Goal: Task Accomplishment & Management: Use online tool/utility

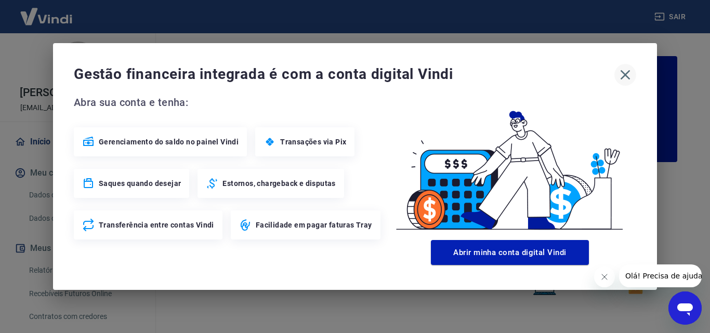
click at [624, 75] on icon "button" at bounding box center [625, 75] width 17 height 17
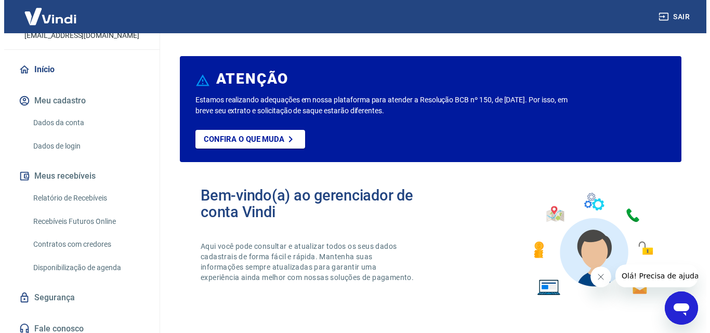
scroll to position [80, 0]
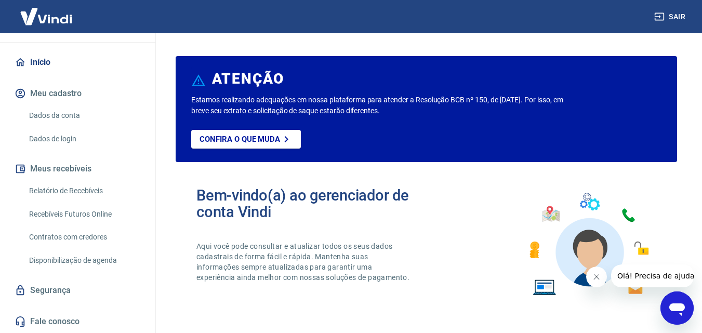
click at [71, 190] on link "Relatório de Recebíveis" at bounding box center [84, 190] width 118 height 21
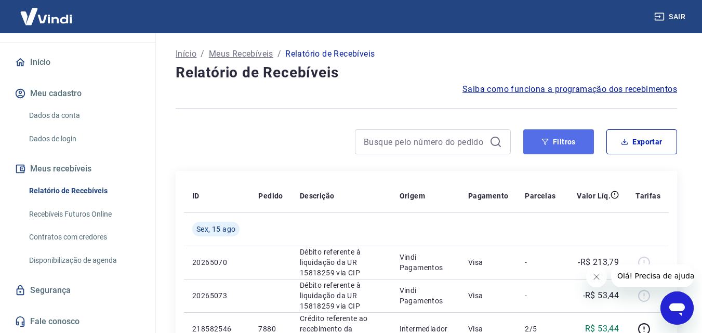
click at [565, 137] on button "Filtros" at bounding box center [559, 141] width 71 height 25
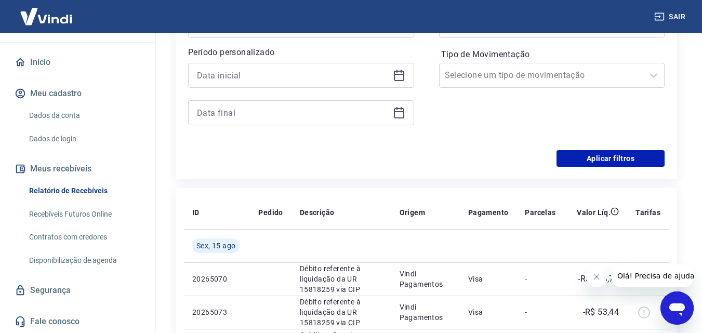
scroll to position [52, 0]
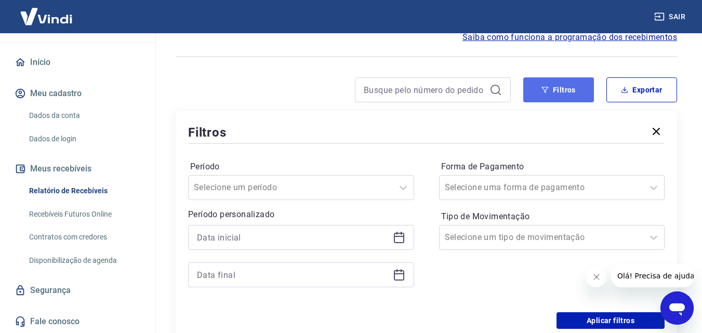
click at [558, 88] on button "Filtros" at bounding box center [559, 89] width 71 height 25
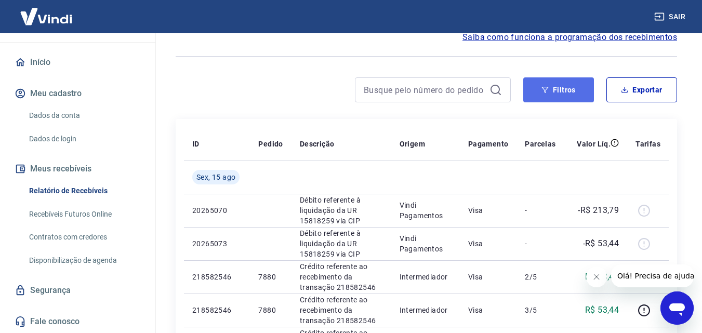
click at [558, 88] on button "Filtros" at bounding box center [559, 89] width 71 height 25
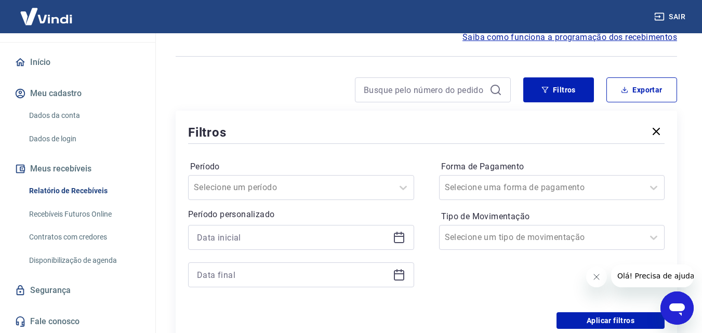
click at [401, 238] on icon at bounding box center [399, 237] width 12 height 12
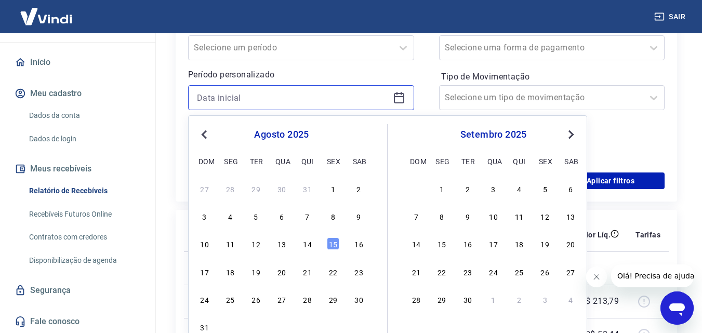
scroll to position [208, 0]
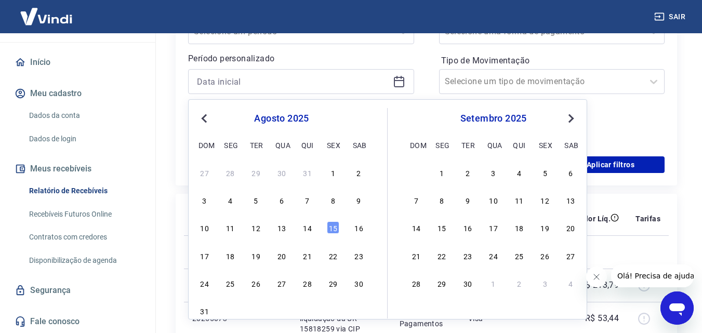
click at [205, 117] on span "Previous Month" at bounding box center [205, 118] width 0 height 12
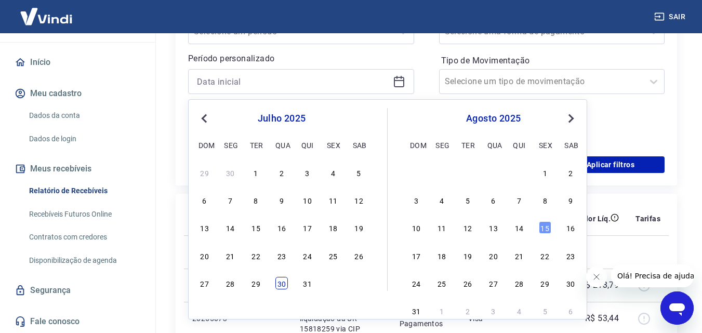
click at [280, 282] on div "30" at bounding box center [282, 283] width 12 height 12
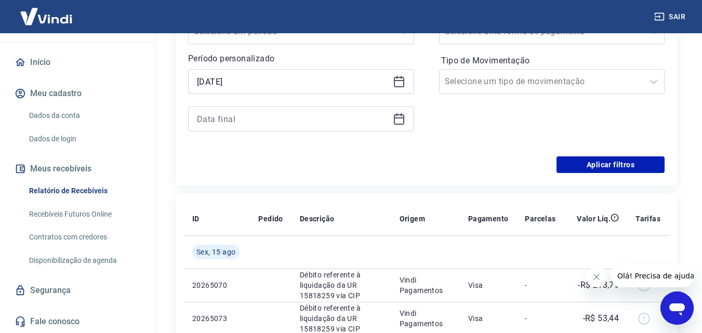
type input "[DATE]"
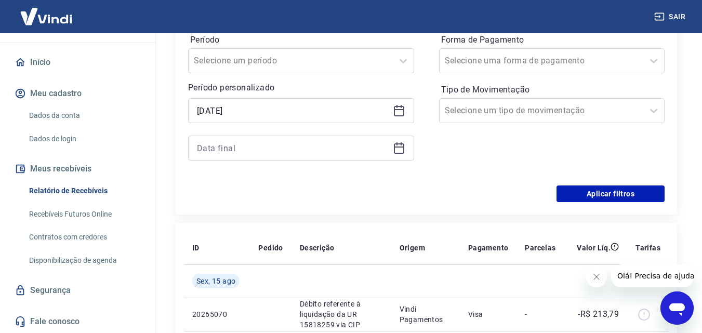
scroll to position [156, 0]
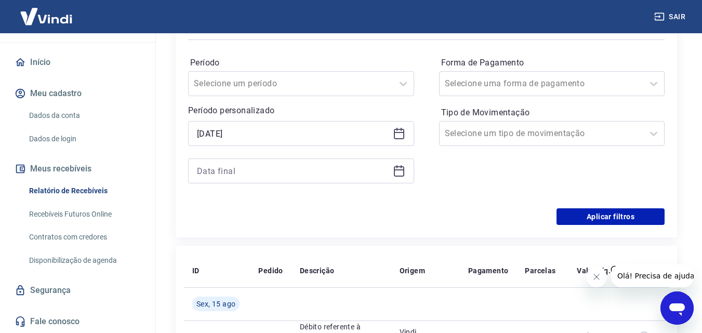
click at [400, 168] on icon at bounding box center [399, 171] width 12 height 12
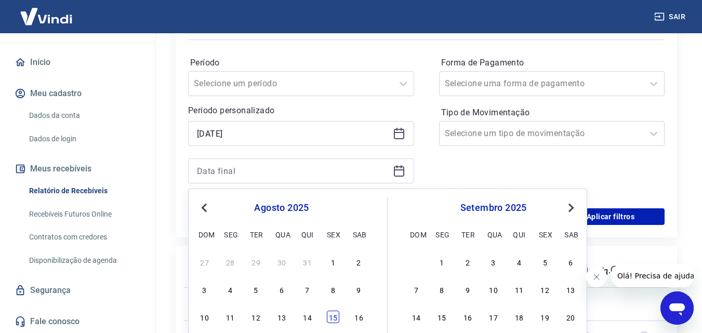
click at [336, 318] on div "15" at bounding box center [333, 317] width 12 height 12
type input "[DATE]"
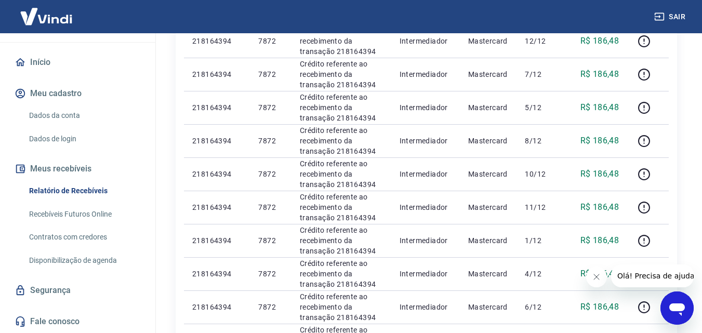
scroll to position [988, 0]
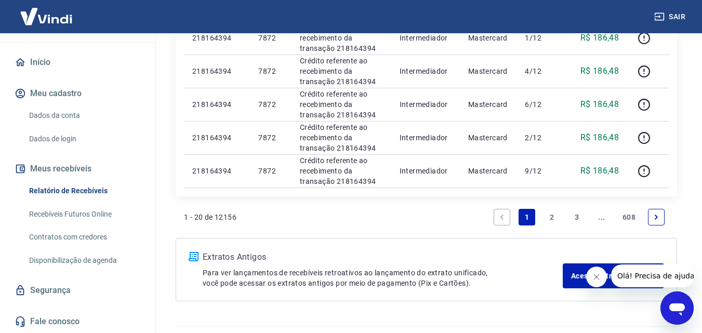
click at [600, 275] on icon "Fechar mensagem da empresa" at bounding box center [596, 277] width 8 height 8
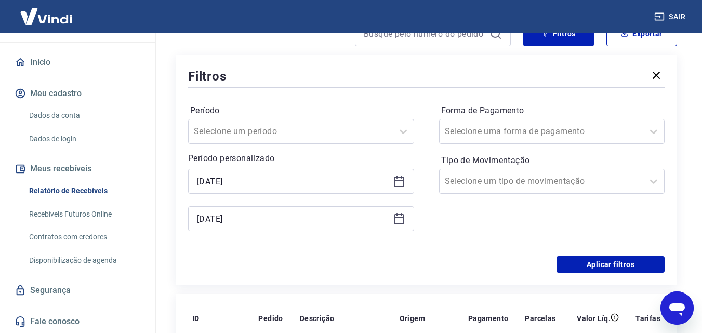
scroll to position [104, 0]
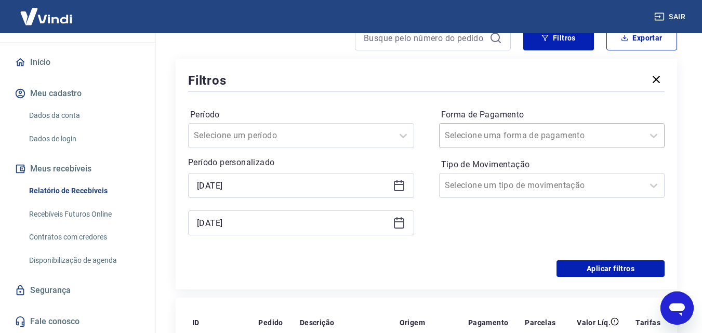
click at [522, 139] on input "Forma de Pagamento" at bounding box center [497, 135] width 105 height 12
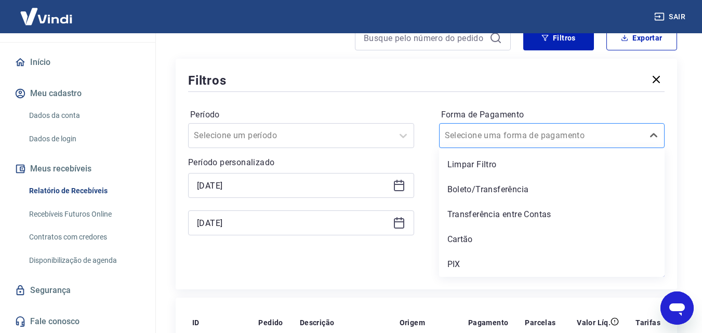
click at [522, 139] on input "Forma de Pagamento" at bounding box center [497, 135] width 105 height 12
click at [652, 136] on icon at bounding box center [653, 135] width 7 height 4
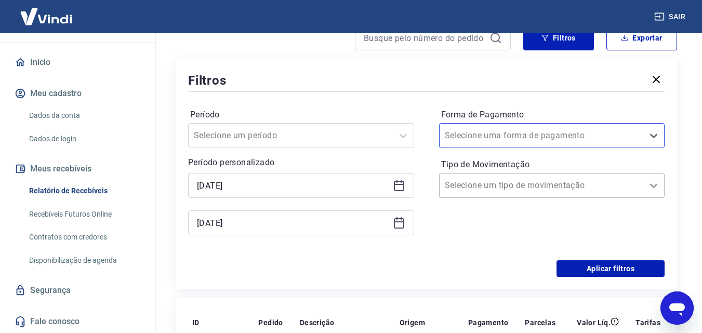
click at [655, 187] on icon at bounding box center [654, 185] width 12 height 12
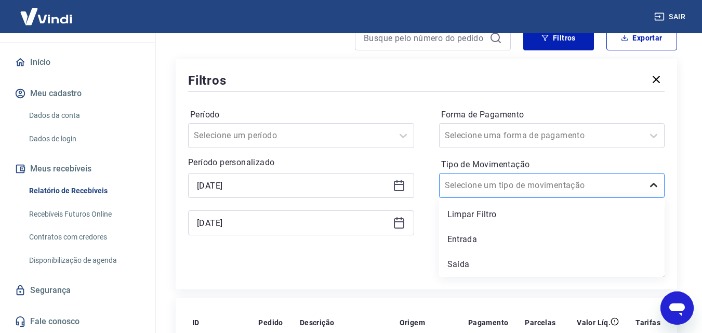
click at [655, 187] on icon at bounding box center [654, 185] width 12 height 12
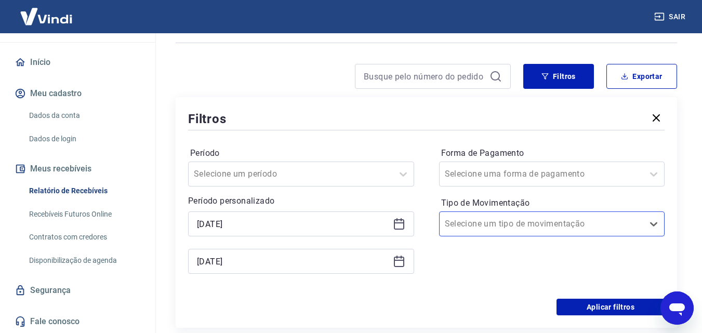
scroll to position [0, 0]
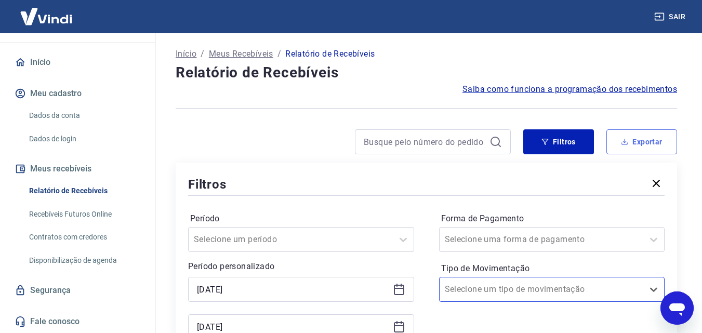
click at [651, 142] on button "Exportar" at bounding box center [642, 141] width 71 height 25
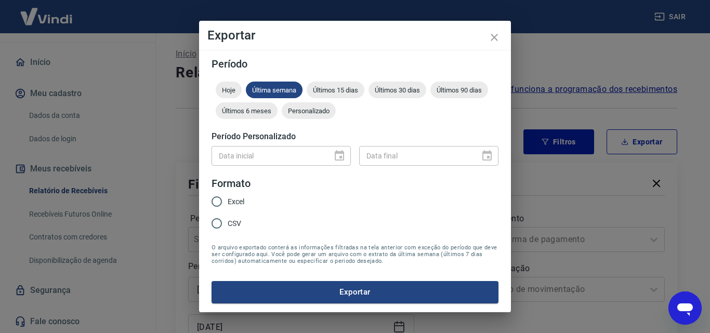
click at [339, 157] on div "Data inicial" at bounding box center [281, 155] width 139 height 19
click at [307, 111] on span "Personalizado" at bounding box center [309, 111] width 54 height 8
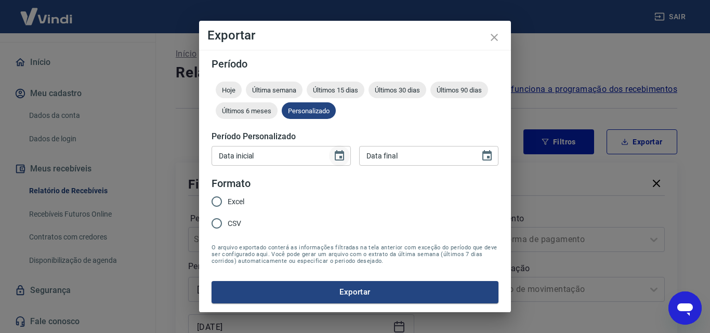
click at [339, 154] on icon "Choose date" at bounding box center [339, 155] width 9 height 10
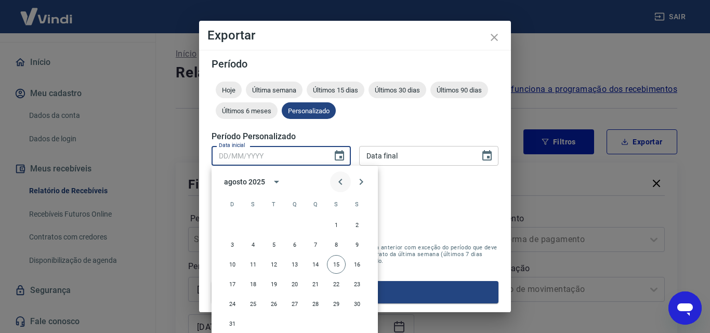
click at [340, 182] on icon "Previous month" at bounding box center [340, 182] width 4 height 6
click at [295, 303] on button "30" at bounding box center [294, 304] width 19 height 19
type input "[DATE]"
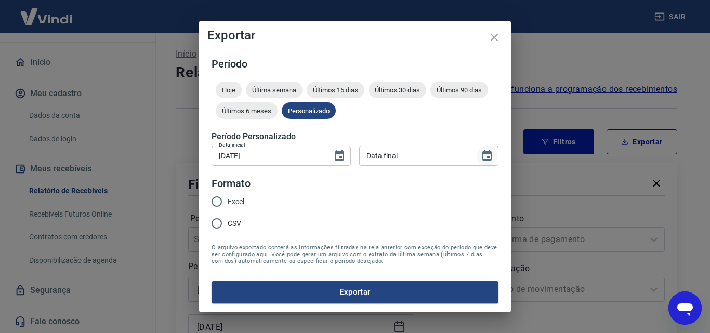
click at [485, 153] on icon "Choose date" at bounding box center [486, 155] width 9 height 10
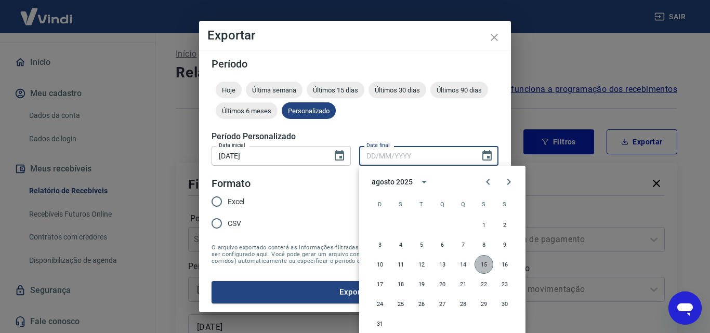
click at [482, 262] on button "15" at bounding box center [484, 264] width 19 height 19
type input "[DATE]"
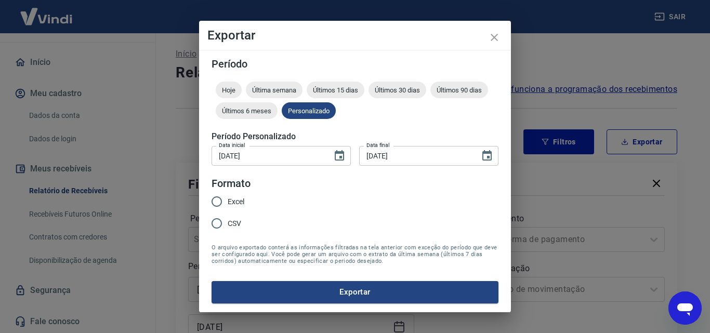
click at [217, 201] on input "Excel" at bounding box center [217, 202] width 22 height 22
radio input "true"
click at [384, 288] on button "Exportar" at bounding box center [355, 292] width 287 height 22
